Goal: Information Seeking & Learning: Learn about a topic

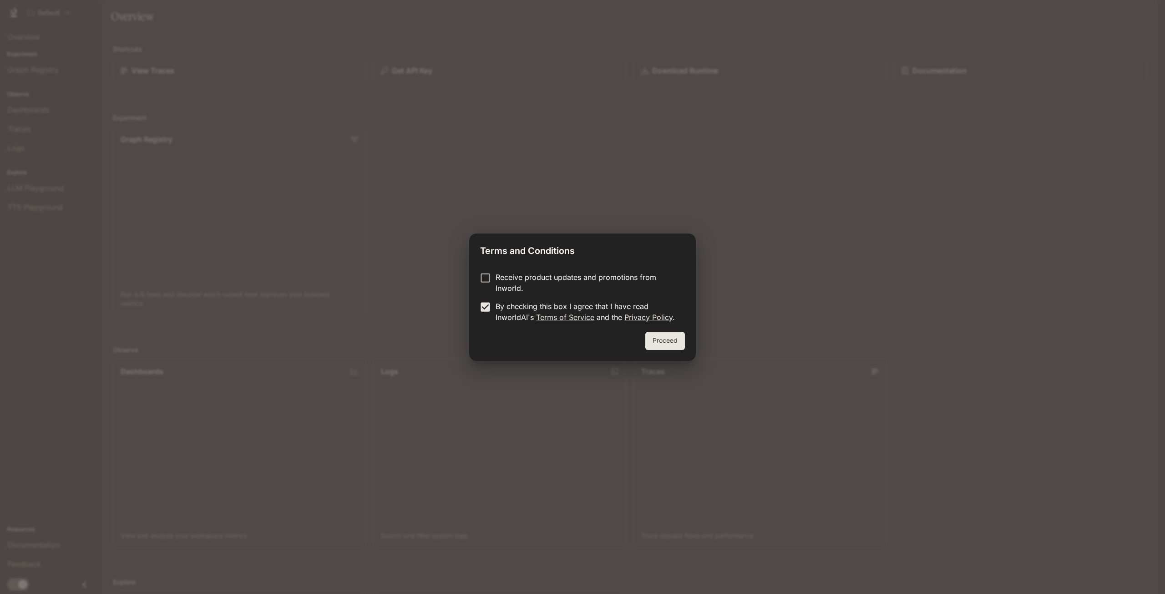
click at [671, 343] on button "Proceed" at bounding box center [665, 341] width 40 height 18
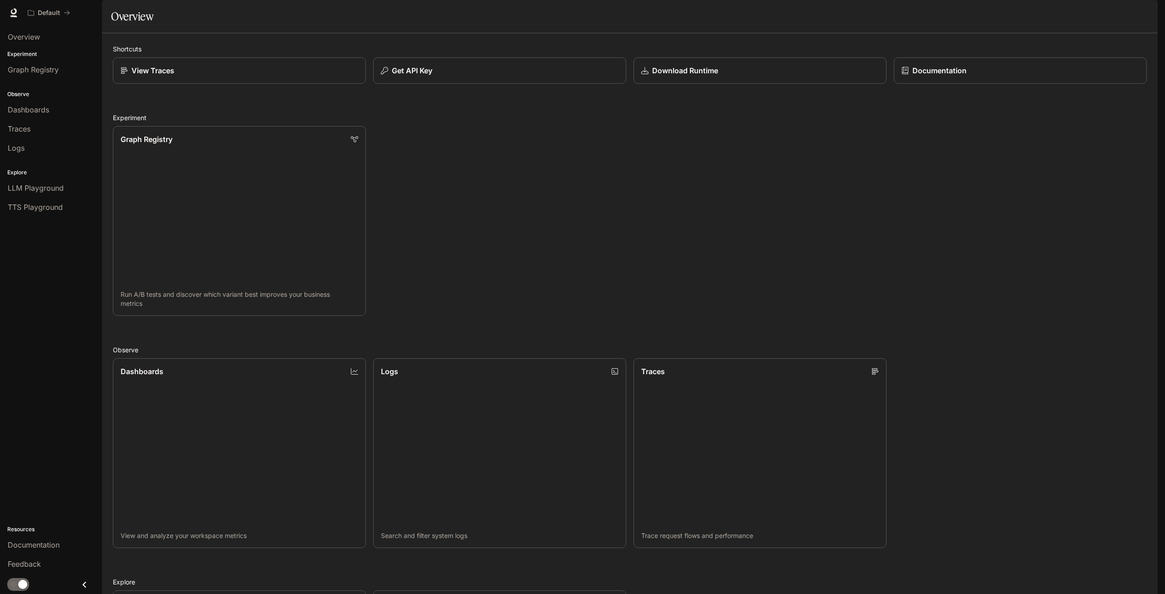
click at [510, 198] on div "Graph Registry Run A/B tests and discover which variant best improves your busi…" at bounding box center [626, 217] width 1041 height 197
click at [165, 593] on p "LLM Playground" at bounding box center [147, 602] width 57 height 11
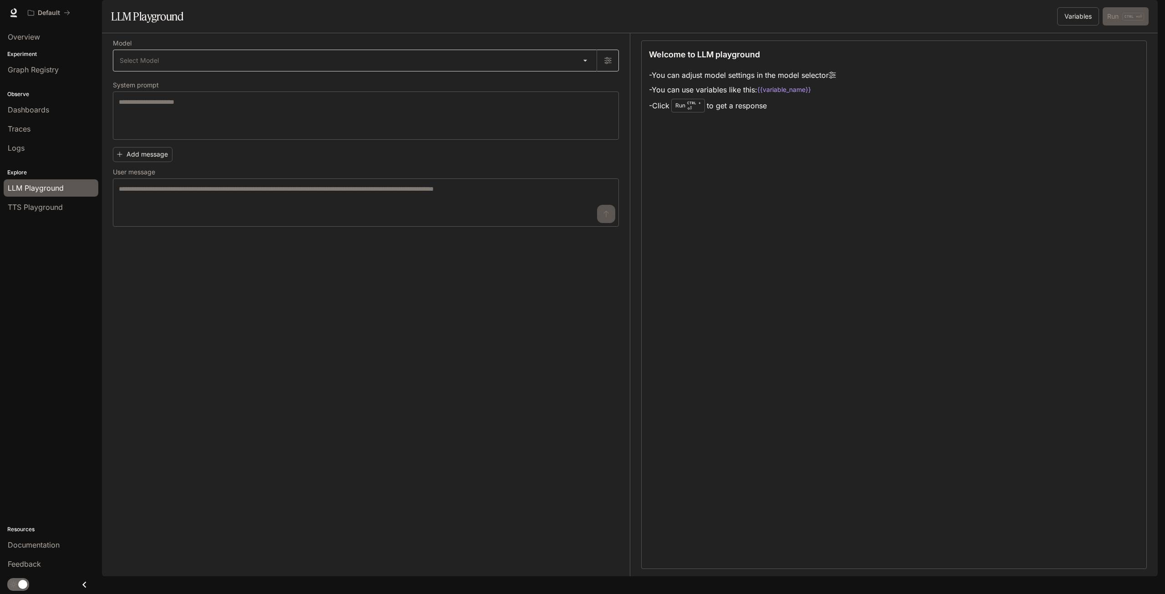
click at [389, 94] on body "Skip to main content Default Documentation Documentation Portal Overview Experi…" at bounding box center [582, 297] width 1165 height 594
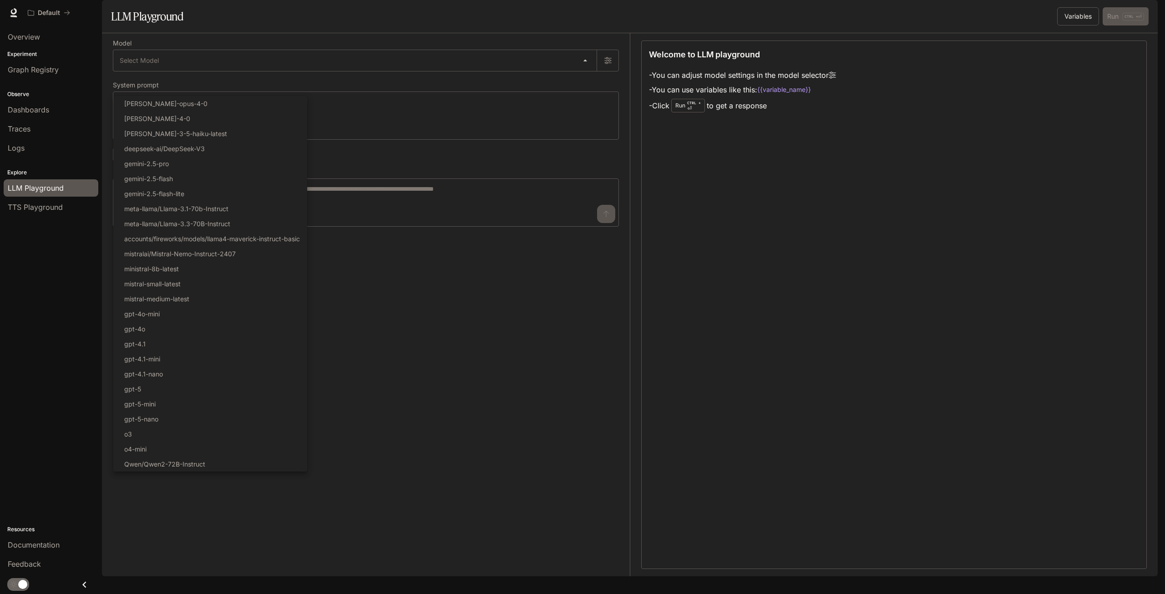
click at [396, 315] on div at bounding box center [582, 297] width 1165 height 594
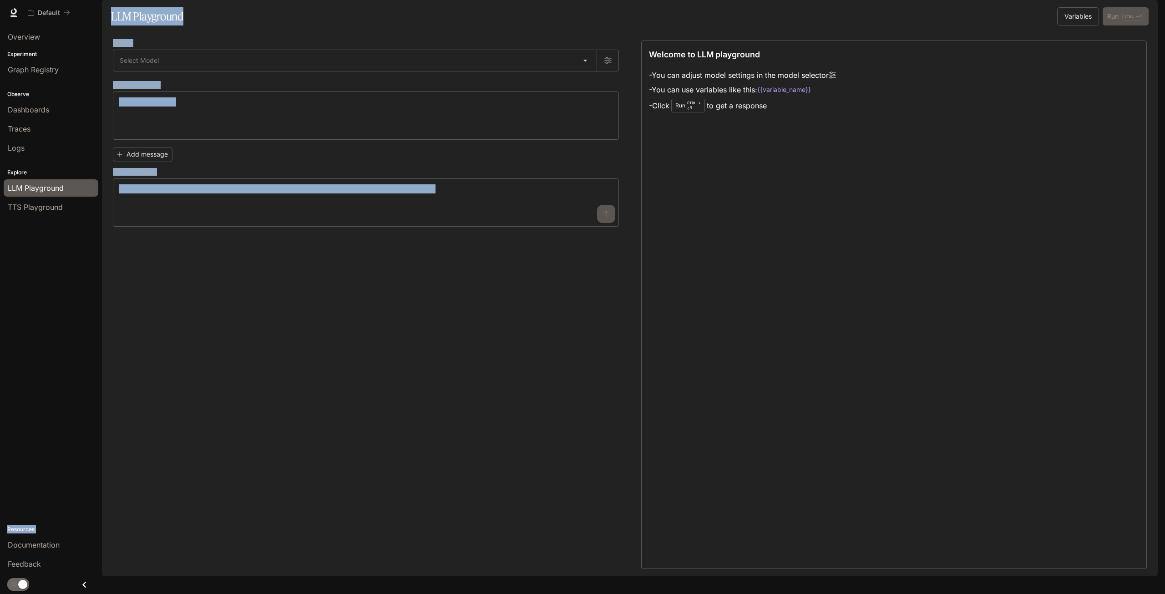
drag, startPoint x: 88, startPoint y: 175, endPoint x: 429, endPoint y: 268, distance: 353.2
click at [428, 267] on main "Portal Overview Experiment Graph Registry Observe Dashboards Traces Logs Explor…" at bounding box center [630, 288] width 1056 height 576
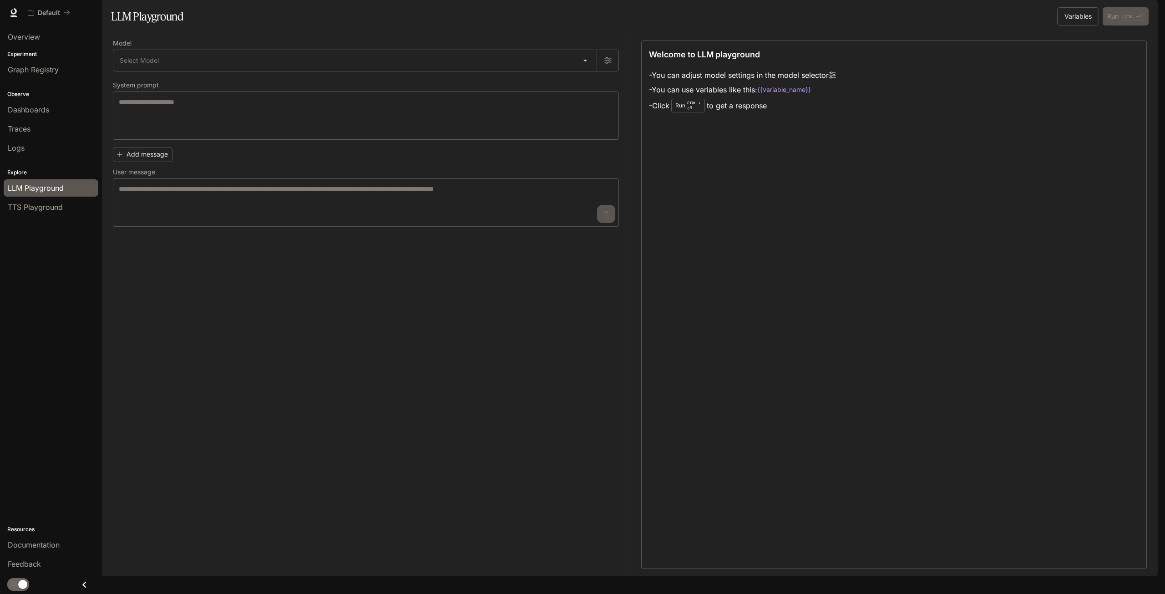
click at [444, 264] on div "Model Select Model ​ System prompt * ​ Add message User message * ​" at bounding box center [371, 304] width 517 height 543
click at [454, 262] on div "Model Select Model ​ System prompt * ​ Add message User message * ​" at bounding box center [371, 304] width 517 height 543
drag, startPoint x: 470, startPoint y: 254, endPoint x: 502, endPoint y: 251, distance: 32.0
click at [502, 251] on div "Model Select Model ​ System prompt * ​ Add message User message * ​" at bounding box center [371, 304] width 517 height 543
drag, startPoint x: 532, startPoint y: 226, endPoint x: 1051, endPoint y: 459, distance: 568.2
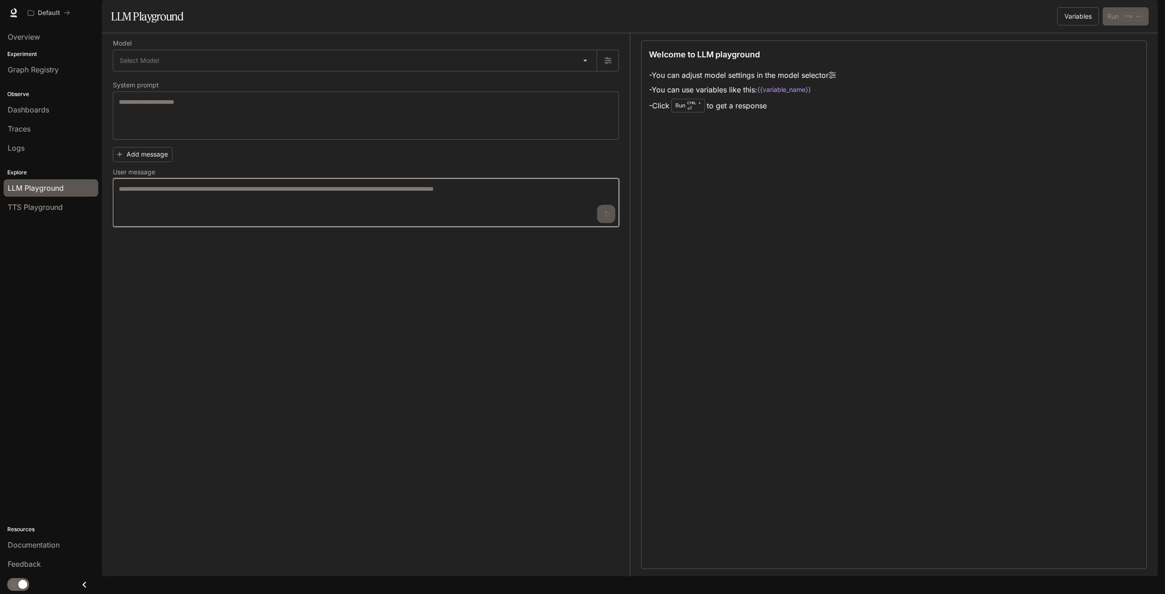
click at [1048, 444] on div "Model Select Model ​ System prompt * ​ Add message User message * ​ Welcome to …" at bounding box center [630, 304] width 1034 height 543
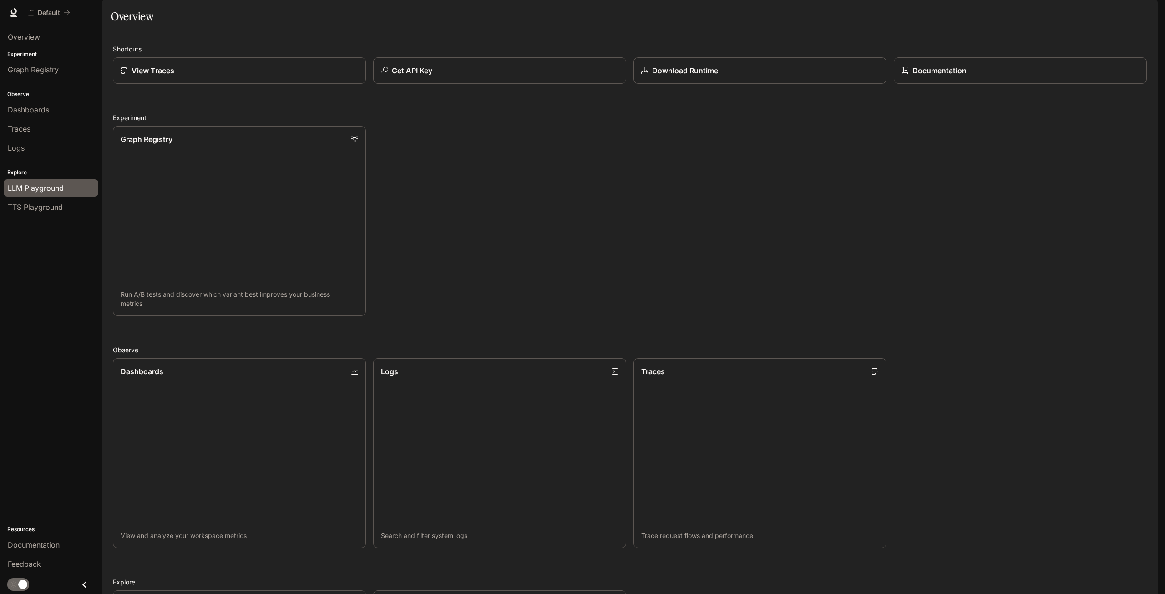
click at [29, 191] on span "LLM Playground" at bounding box center [36, 187] width 56 height 11
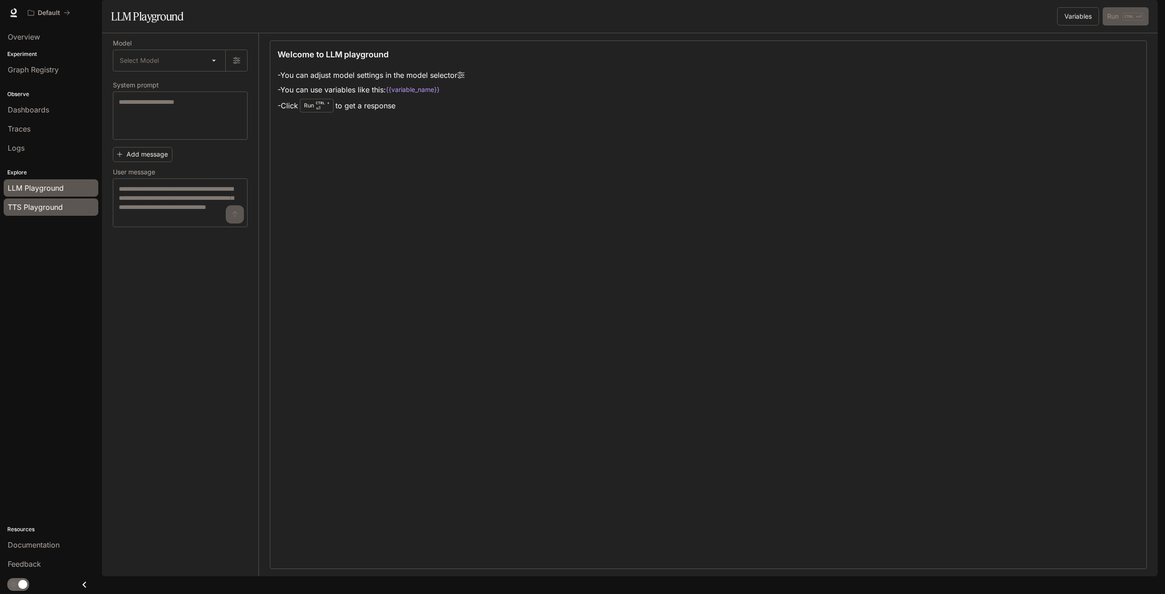
click at [26, 204] on span "TTS Playground" at bounding box center [35, 207] width 55 height 11
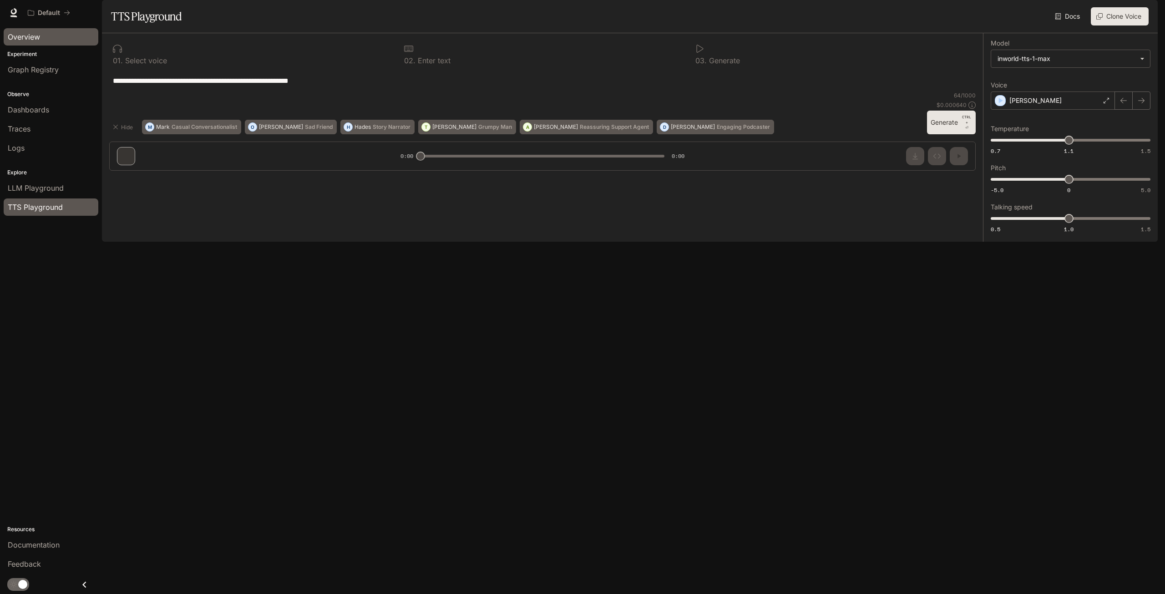
click at [34, 40] on span "Overview" at bounding box center [24, 36] width 32 height 11
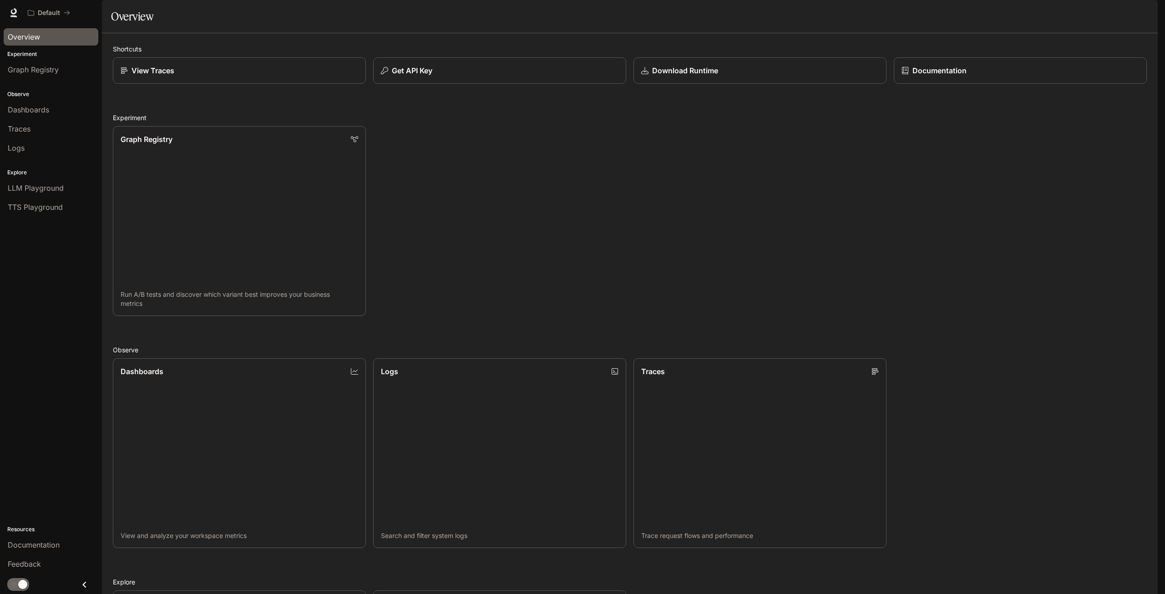
click at [514, 189] on div "Graph Registry Run A/B tests and discover which variant best improves your busi…" at bounding box center [626, 217] width 1041 height 197
click at [426, 76] on p "Get API Key" at bounding box center [411, 70] width 41 height 11
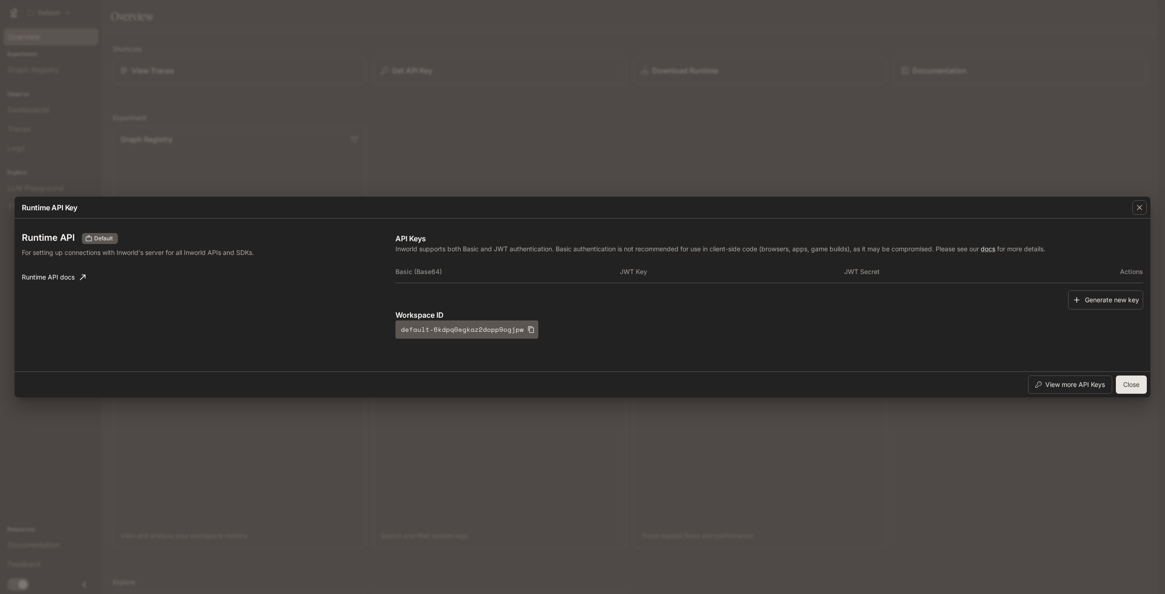
click at [437, 273] on th "Basic (Base64)" at bounding box center [507, 272] width 224 height 22
click at [220, 263] on div "Runtime API Default For setting up connections with Inworld's server for all In…" at bounding box center [209, 286] width 374 height 106
click at [1140, 206] on icon "button" at bounding box center [1139, 207] width 9 height 9
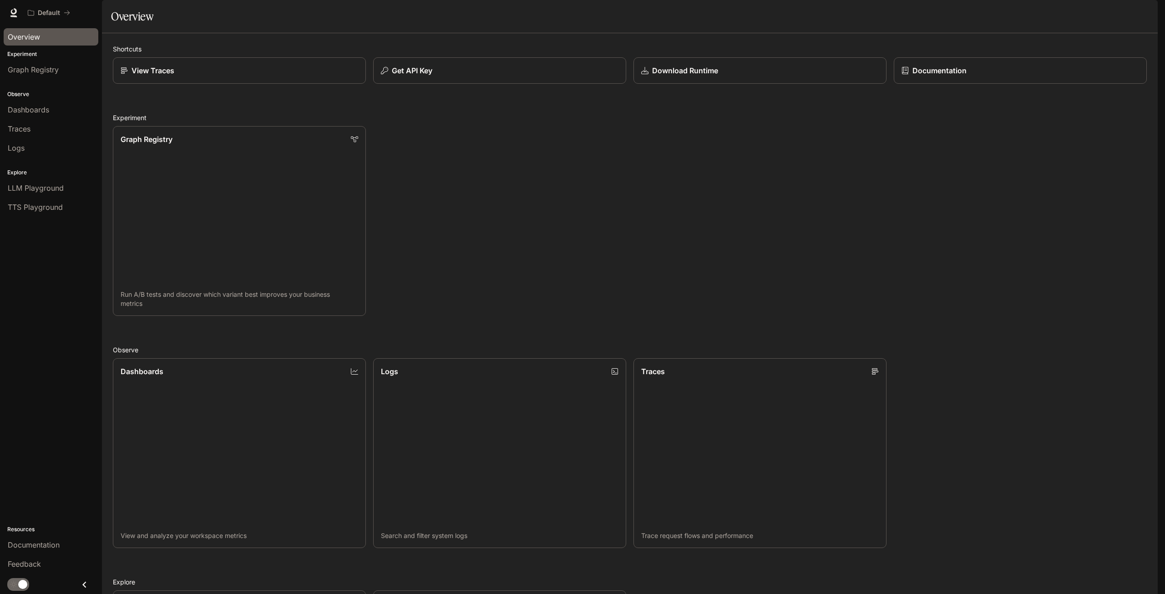
click at [658, 219] on div "Graph Registry Run A/B tests and discover which variant best improves your busi…" at bounding box center [626, 217] width 1041 height 197
click at [35, 102] on link "Dashboards" at bounding box center [51, 109] width 95 height 17
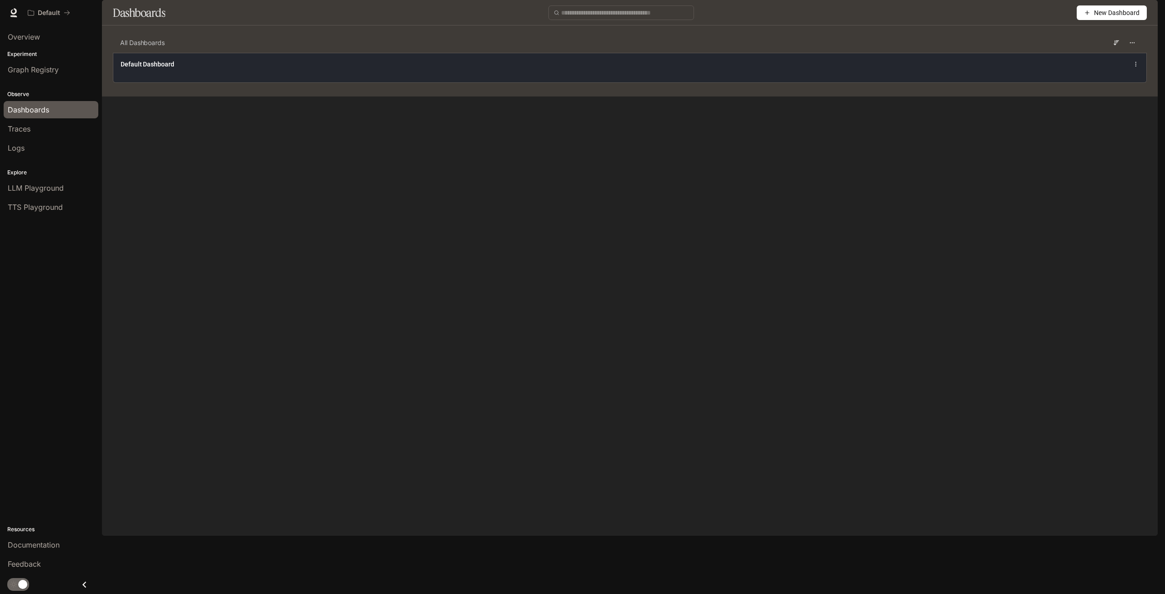
click at [153, 69] on span "Default Dashboard" at bounding box center [148, 64] width 54 height 9
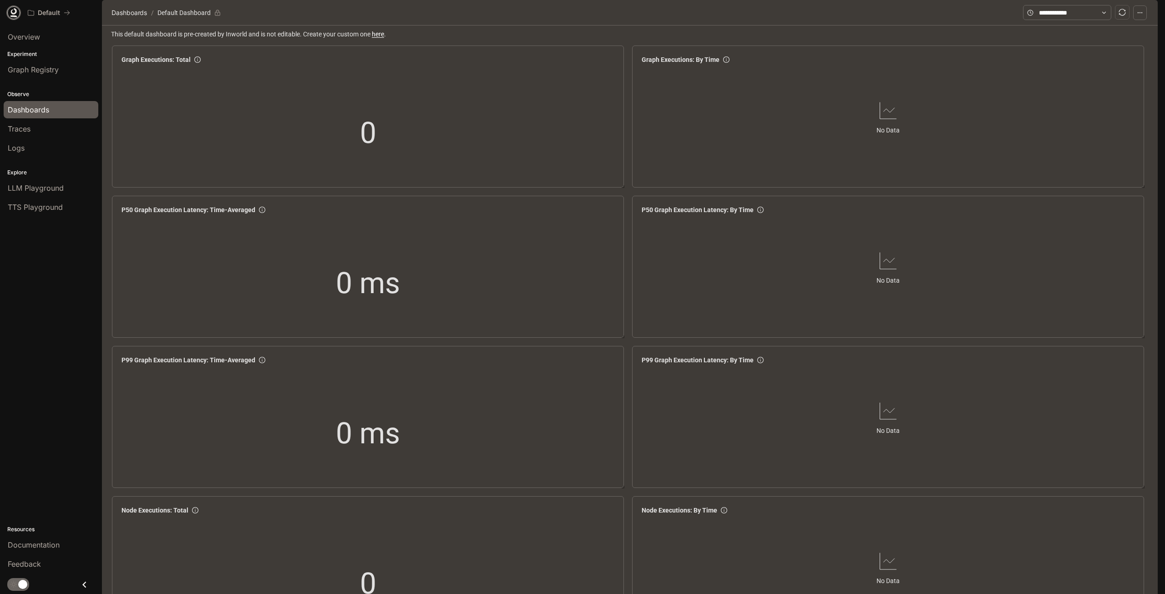
click at [16, 15] on icon at bounding box center [13, 12] width 9 height 9
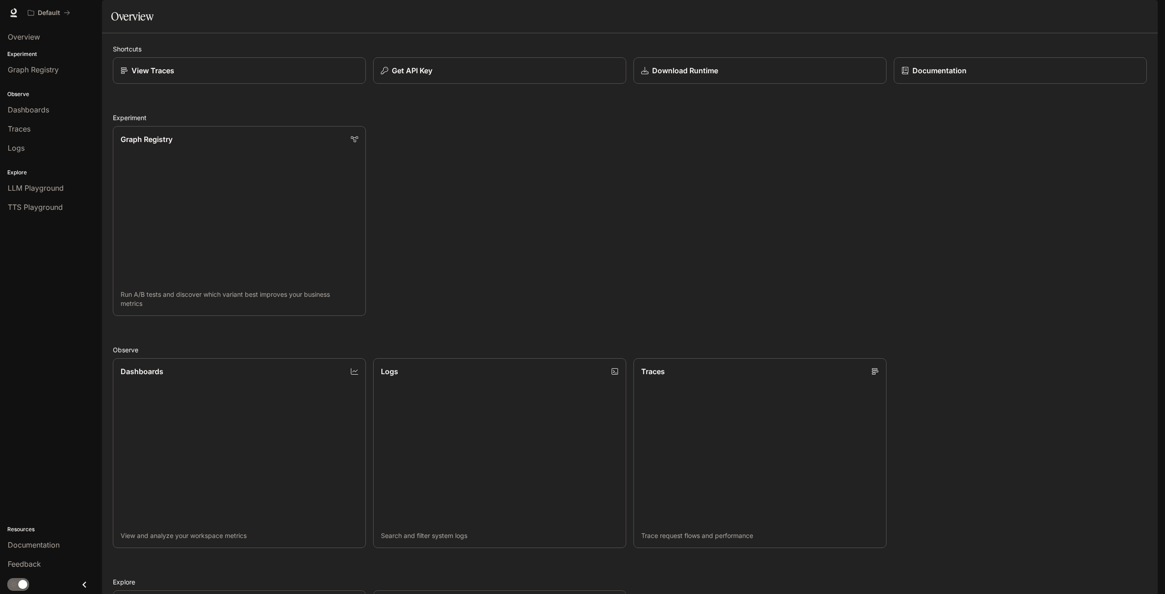
click at [540, 172] on div "Graph Registry Run A/B tests and discover which variant best improves your busi…" at bounding box center [626, 217] width 1041 height 197
click at [41, 116] on link "Dashboards" at bounding box center [51, 109] width 95 height 17
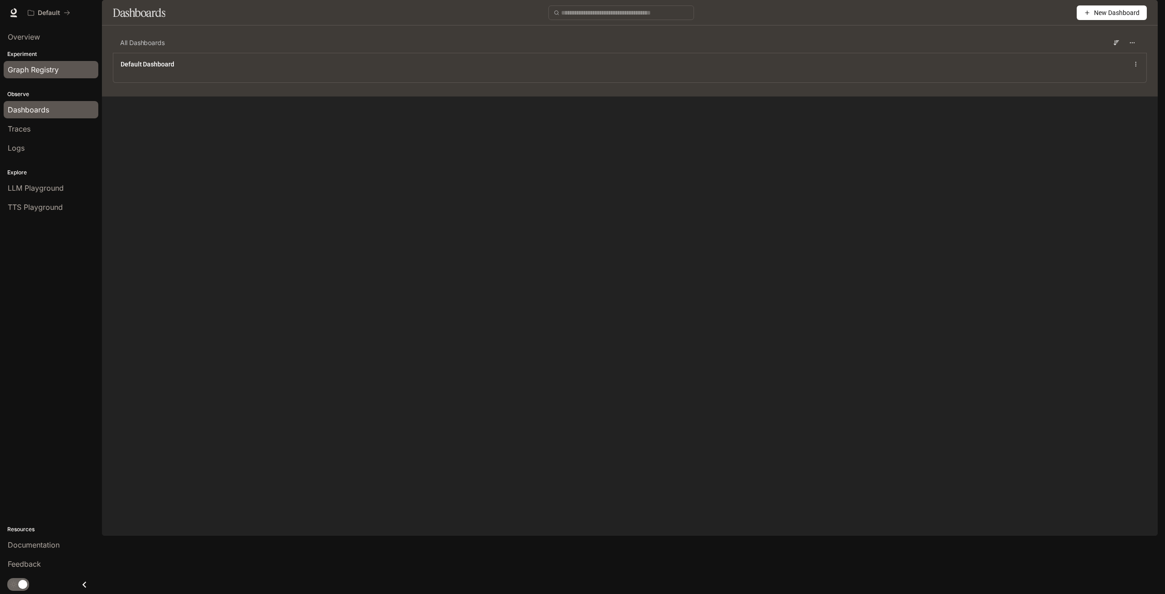
click at [36, 71] on span "Graph Registry" at bounding box center [33, 69] width 51 height 11
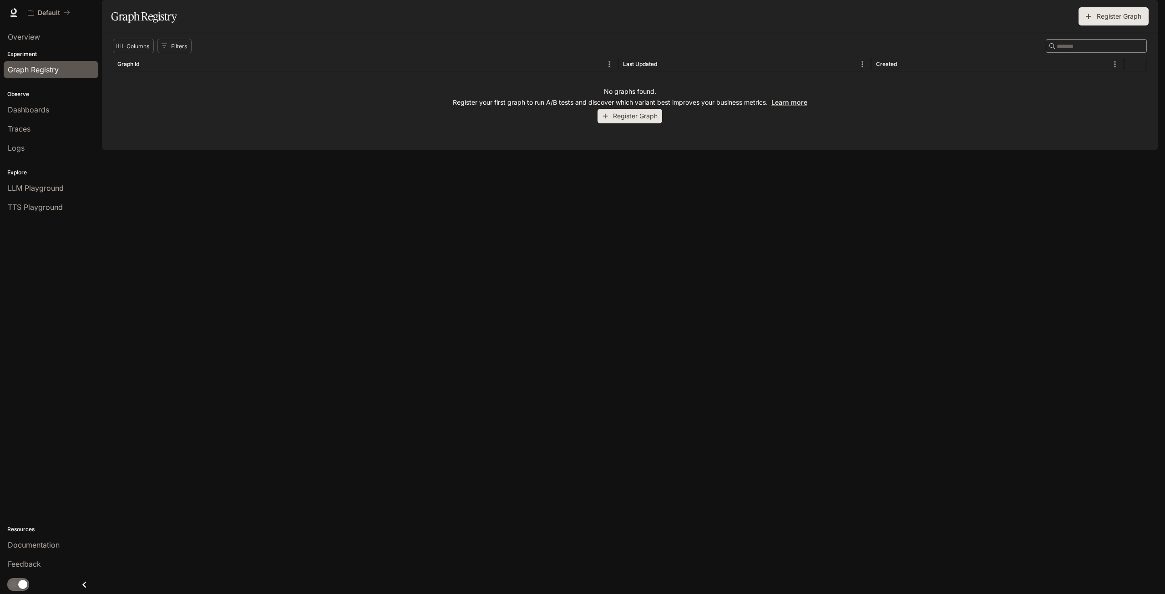
click at [35, 51] on p "Experiment" at bounding box center [51, 54] width 102 height 8
click at [15, 14] on icon at bounding box center [13, 12] width 9 height 9
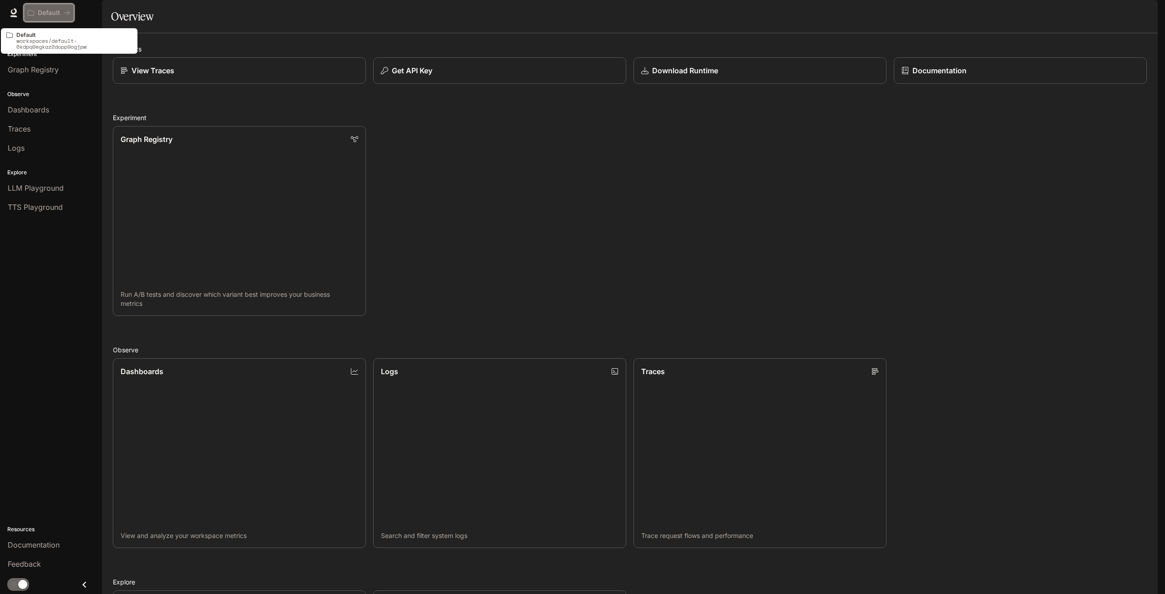
click at [54, 12] on p "Default" at bounding box center [49, 13] width 22 height 8
click at [18, 544] on span "Documentation" at bounding box center [34, 544] width 52 height 11
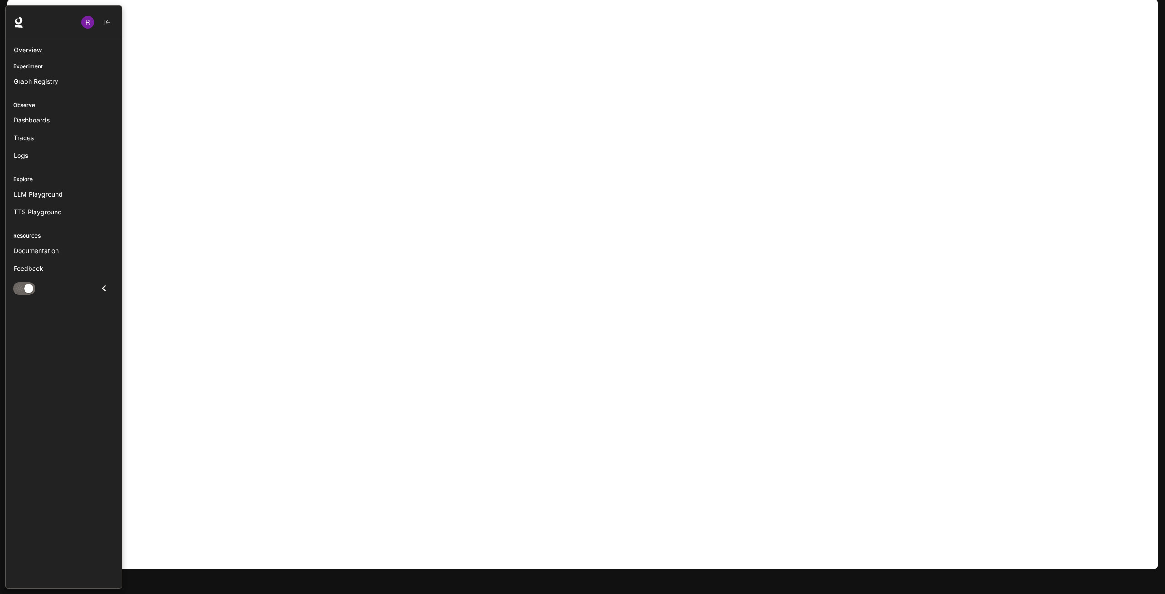
scroll to position [7, 0]
